Goal: Navigation & Orientation: Find specific page/section

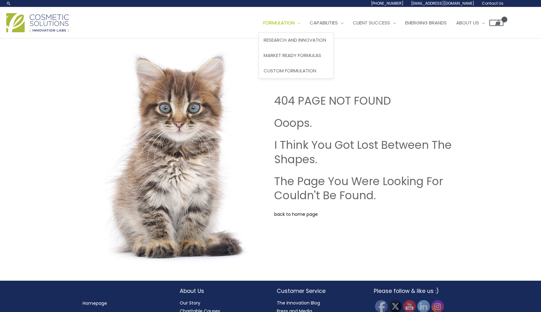
click at [300, 23] on span "Site Navigation" at bounding box center [297, 22] width 6 height 7
